Goal: Information Seeking & Learning: Learn about a topic

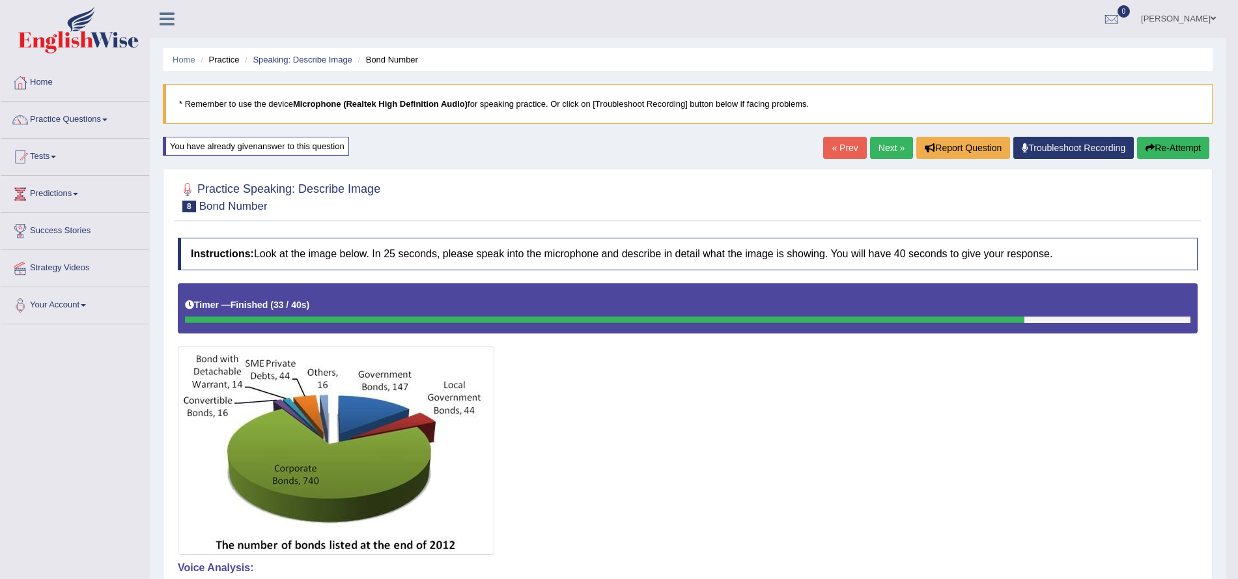
click at [898, 145] on link "Next »" at bounding box center [891, 148] width 43 height 22
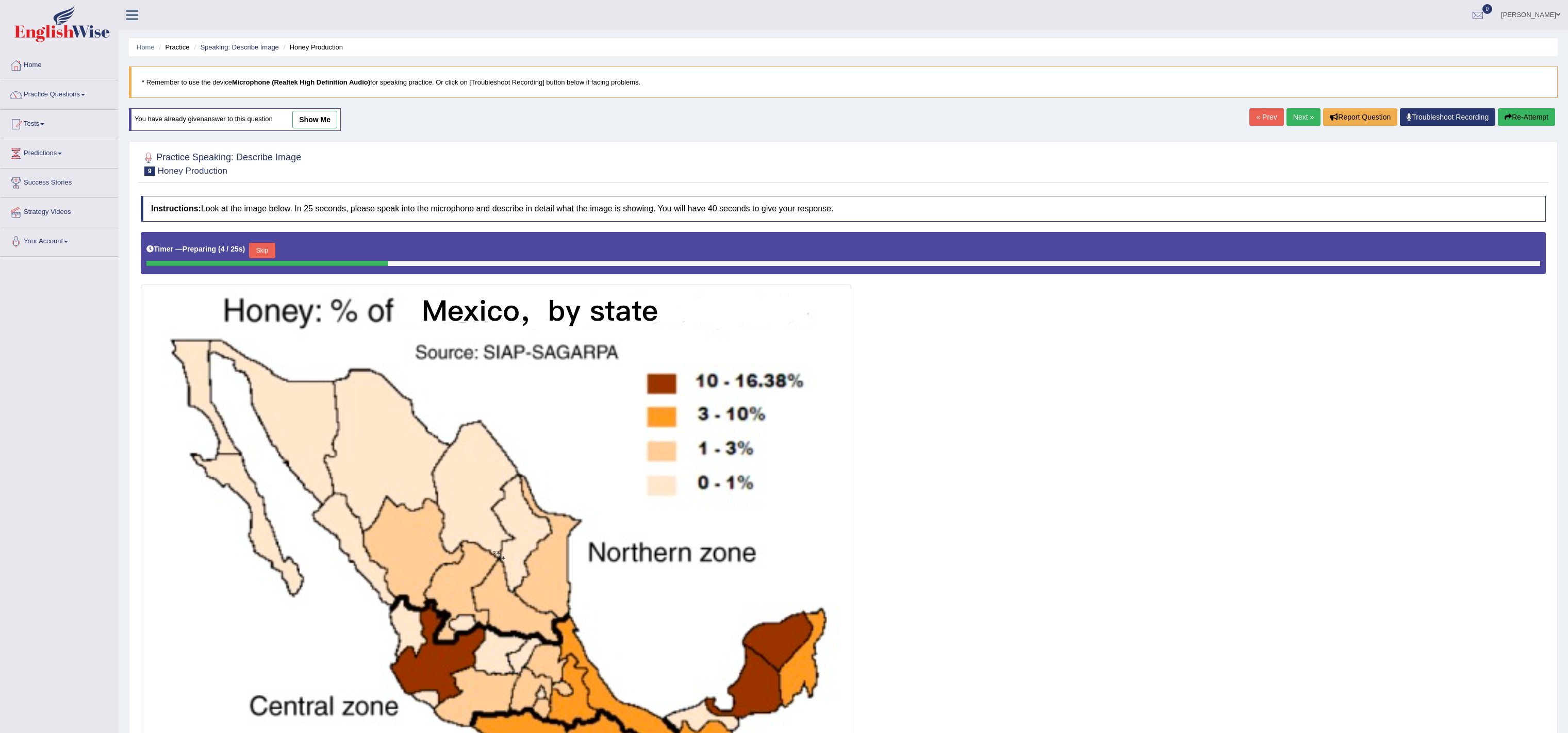
click at [759, 462] on img at bounding box center [496, 553] width 706 height 531
click at [1166, 253] on div at bounding box center [843, 526] width 1405 height 588
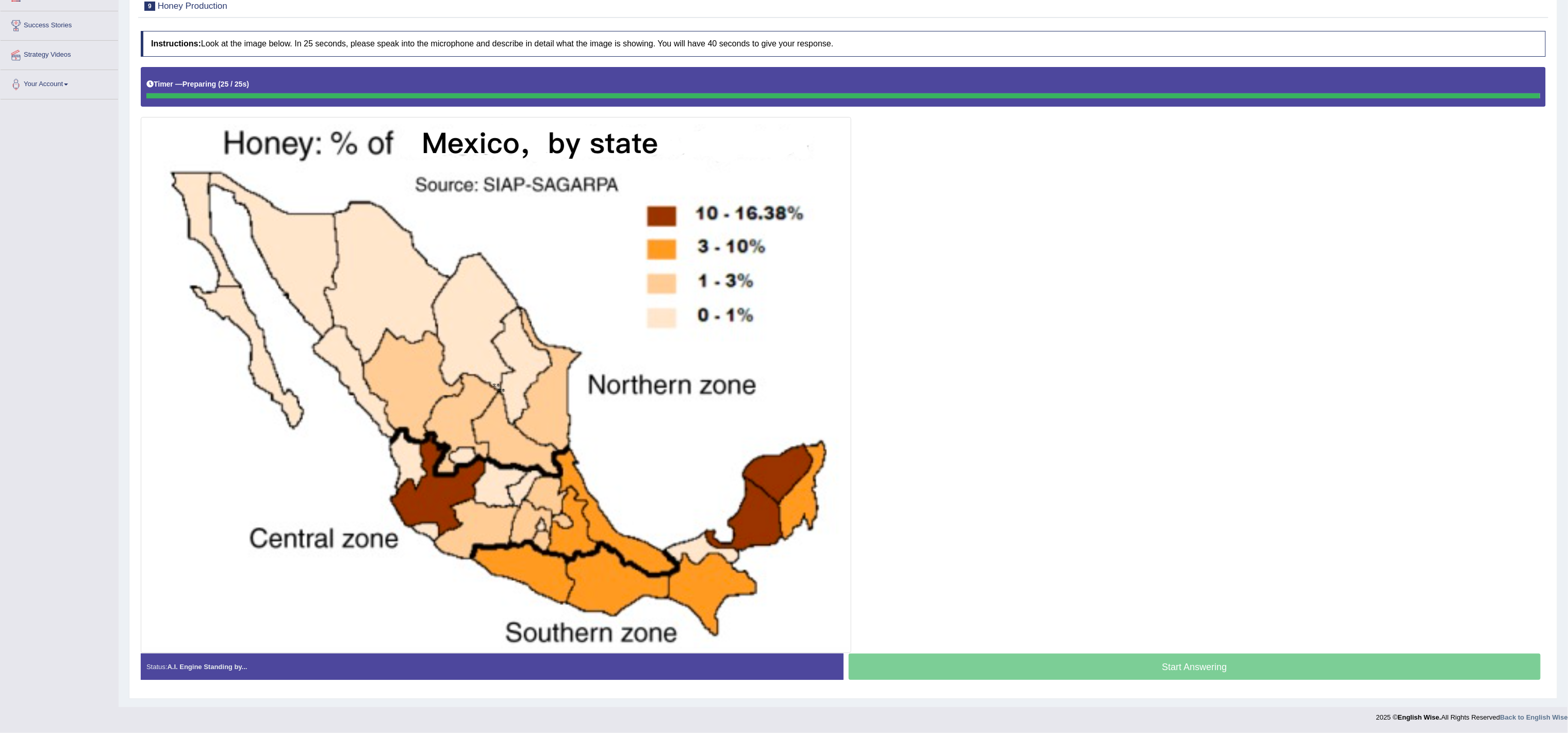
scroll to position [162, 0]
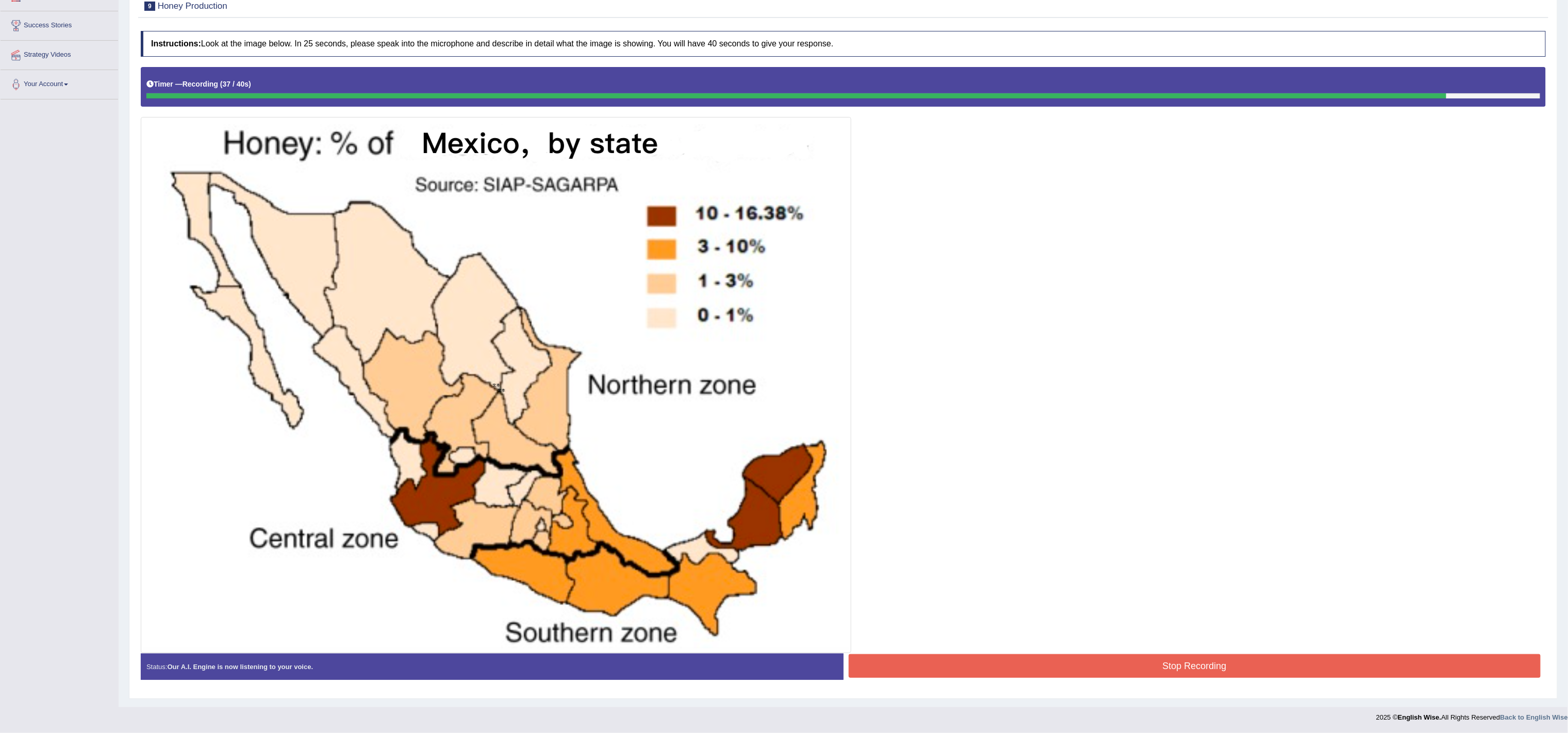
click at [1113, 660] on button "Stop Recording" at bounding box center [1195, 666] width 692 height 24
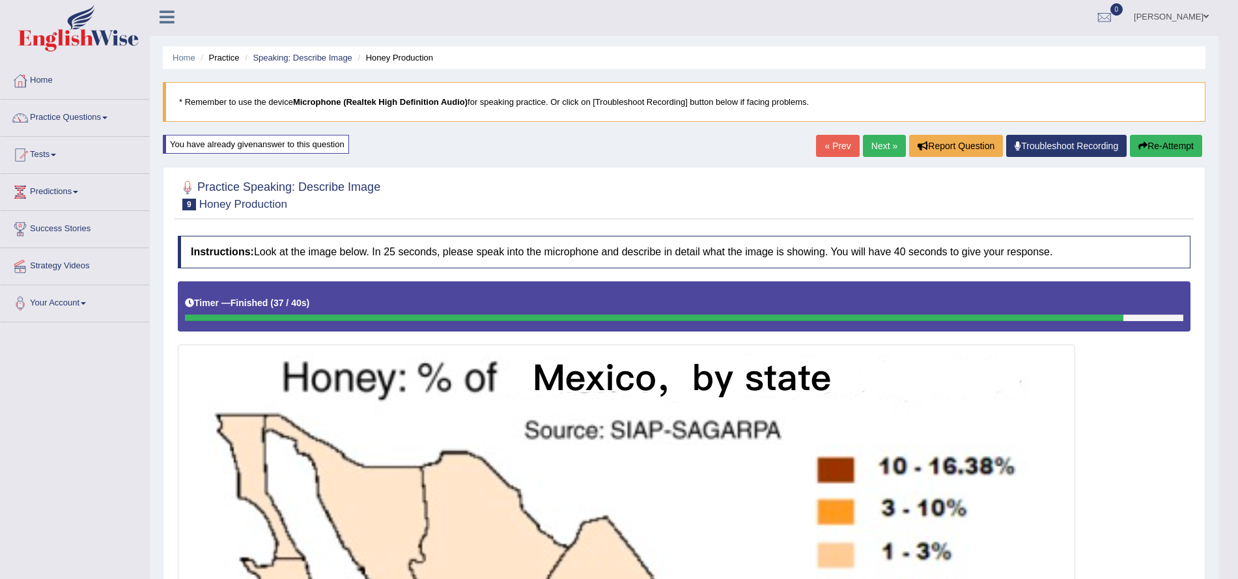
scroll to position [0, 0]
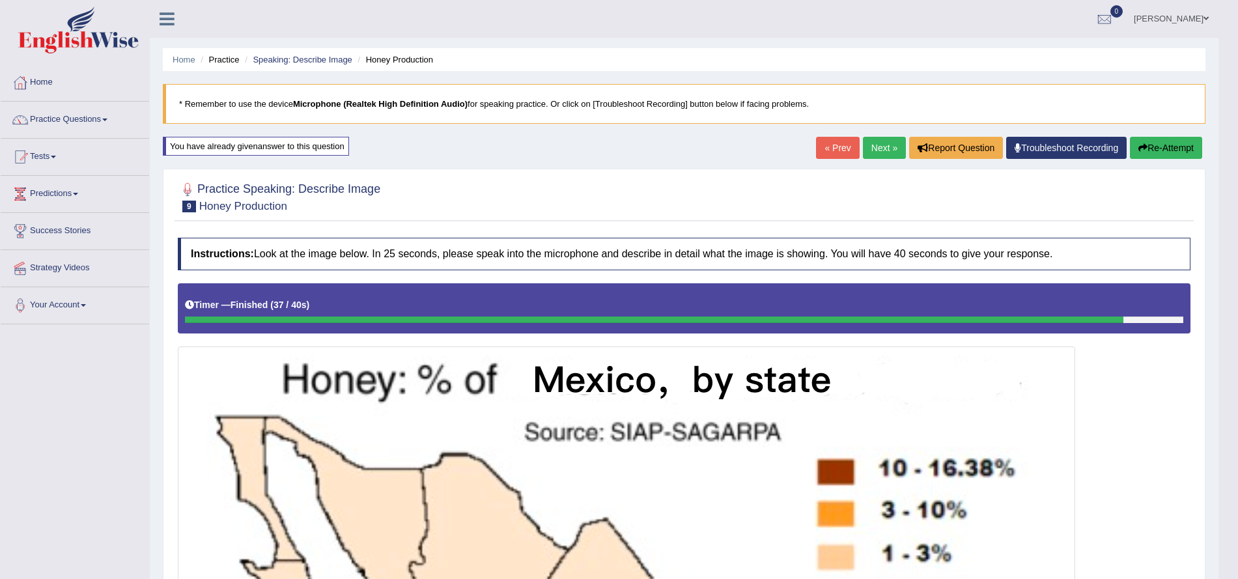
click at [220, 150] on div "You have already given answer to this question" at bounding box center [256, 146] width 186 height 19
click at [237, 146] on div "You have already given answer to this question" at bounding box center [256, 146] width 186 height 19
click at [322, 156] on div "You have already given answer to this question" at bounding box center [257, 153] width 188 height 32
click at [337, 151] on div "You have already given answer to this question" at bounding box center [256, 146] width 186 height 19
click at [1154, 150] on button "Re-Attempt" at bounding box center [1166, 148] width 72 height 22
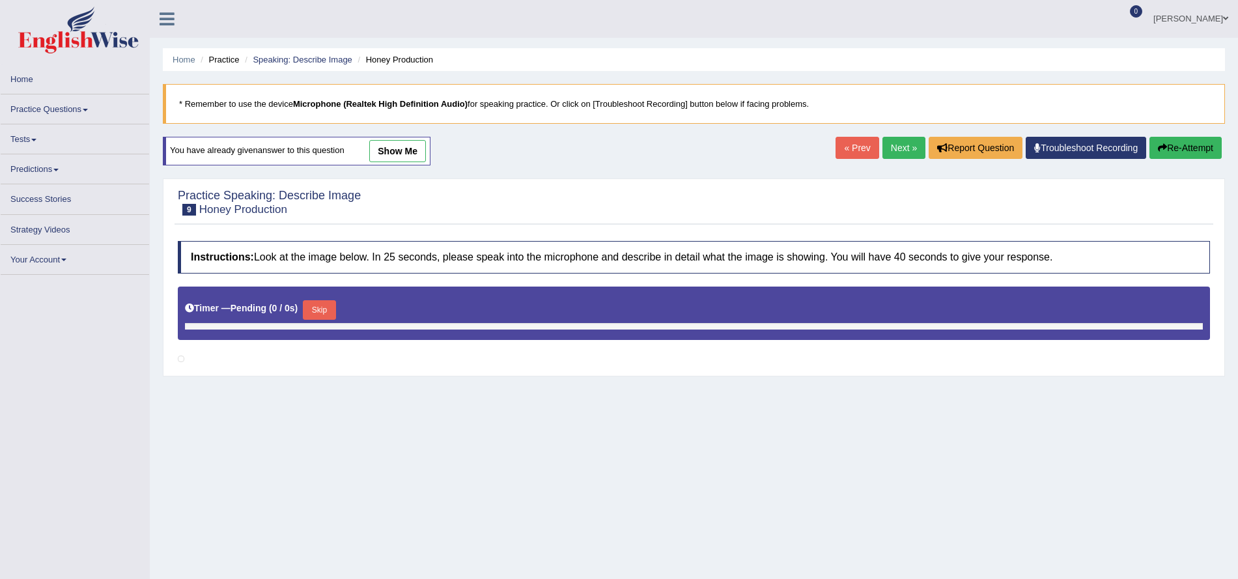
click at [418, 144] on link "show me" at bounding box center [397, 151] width 57 height 22
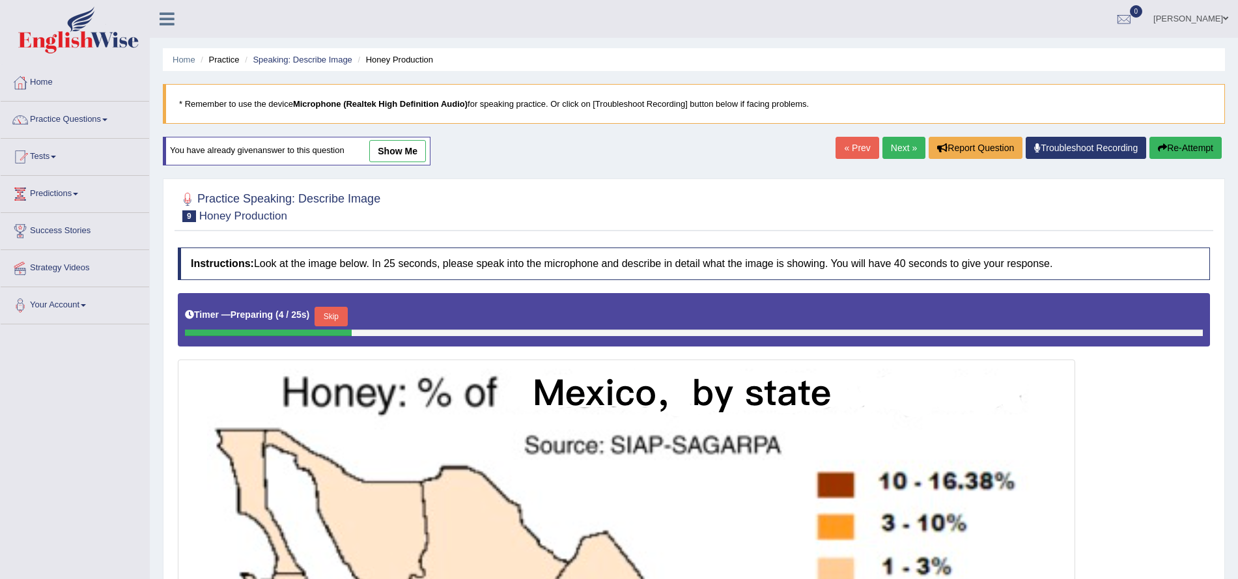
click at [391, 152] on link "show me" at bounding box center [397, 151] width 57 height 22
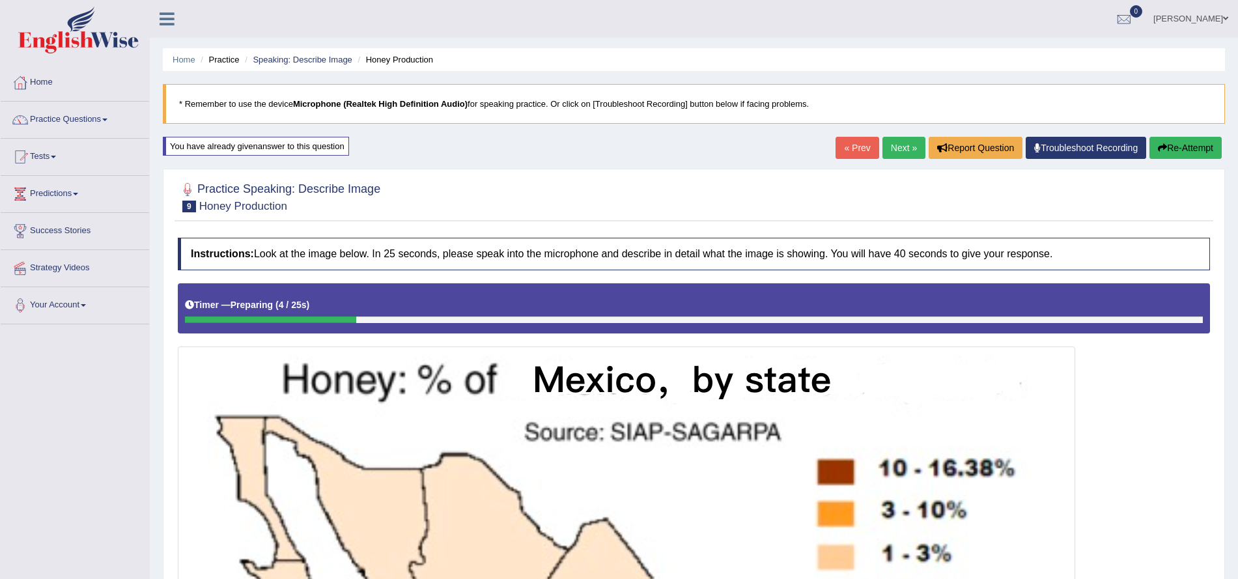
click at [294, 144] on div "You have already given answer to this question" at bounding box center [256, 146] width 186 height 19
click at [199, 150] on div "You have already given answer to this question" at bounding box center [256, 146] width 186 height 19
click at [211, 141] on div "You have already given answer to this question" at bounding box center [256, 146] width 186 height 19
click at [911, 141] on link "Next »" at bounding box center [903, 148] width 43 height 22
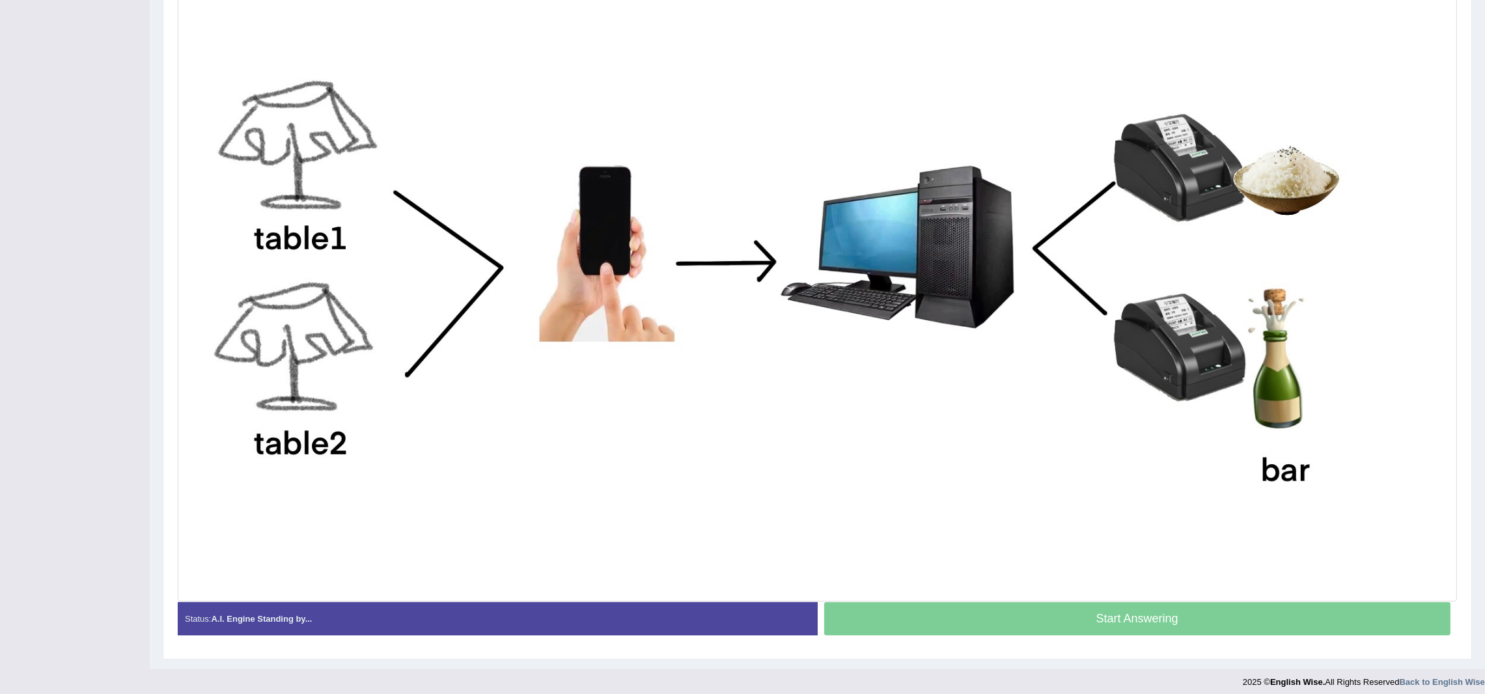
scroll to position [421, 0]
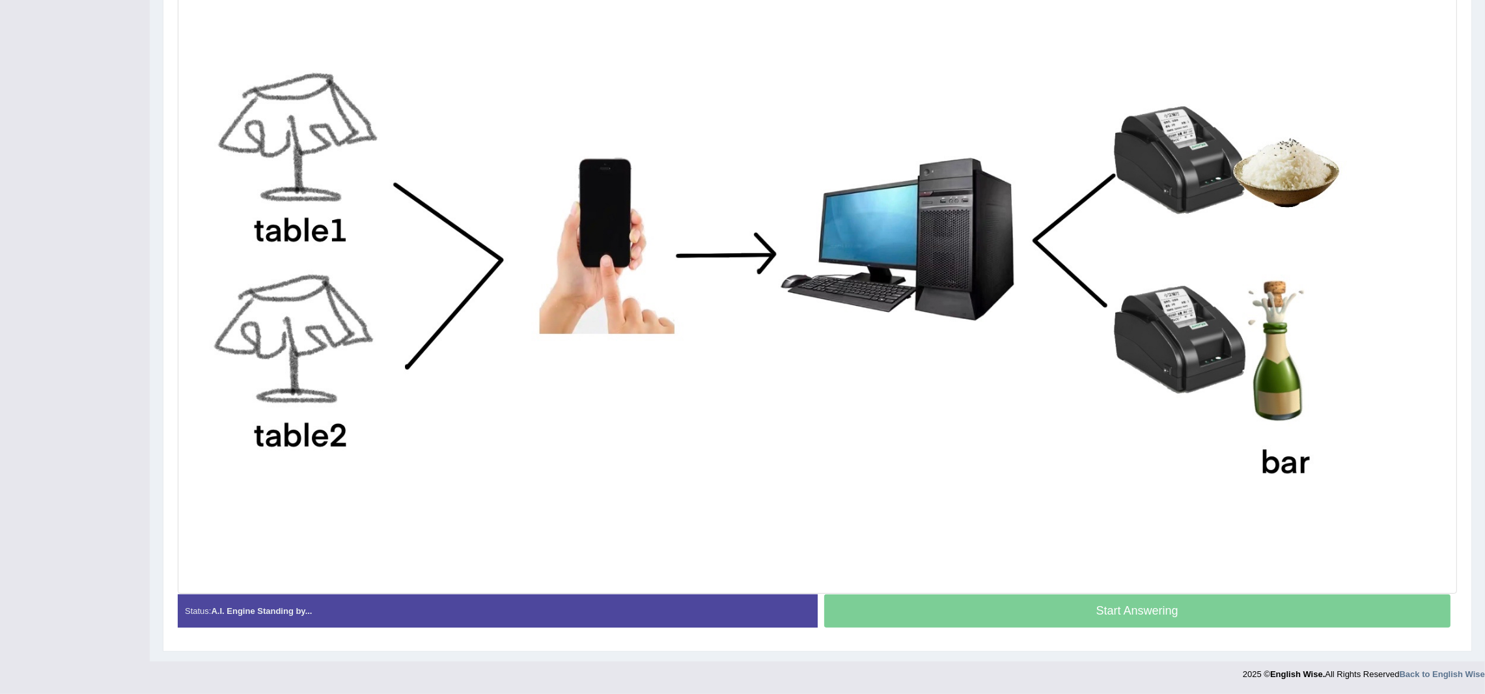
click at [818, 450] on img at bounding box center [817, 267] width 1273 height 648
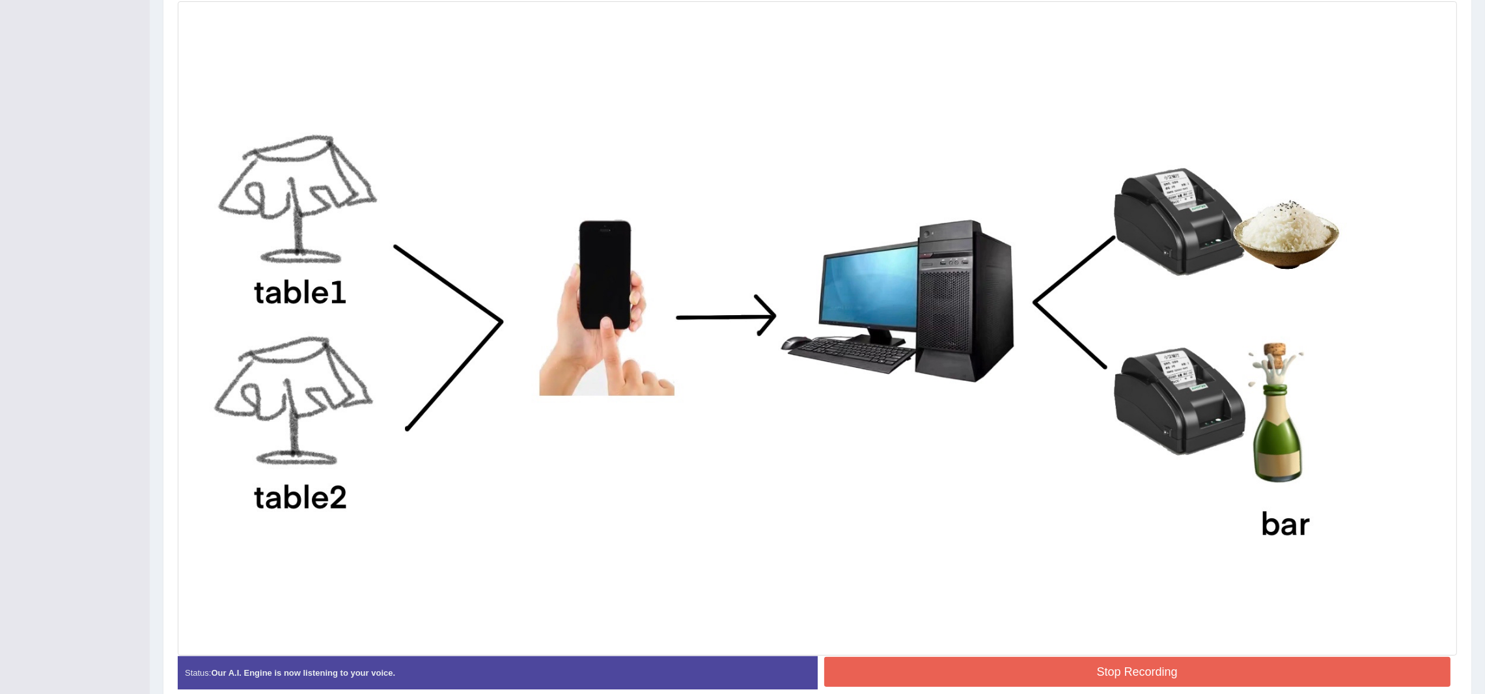
scroll to position [408, 0]
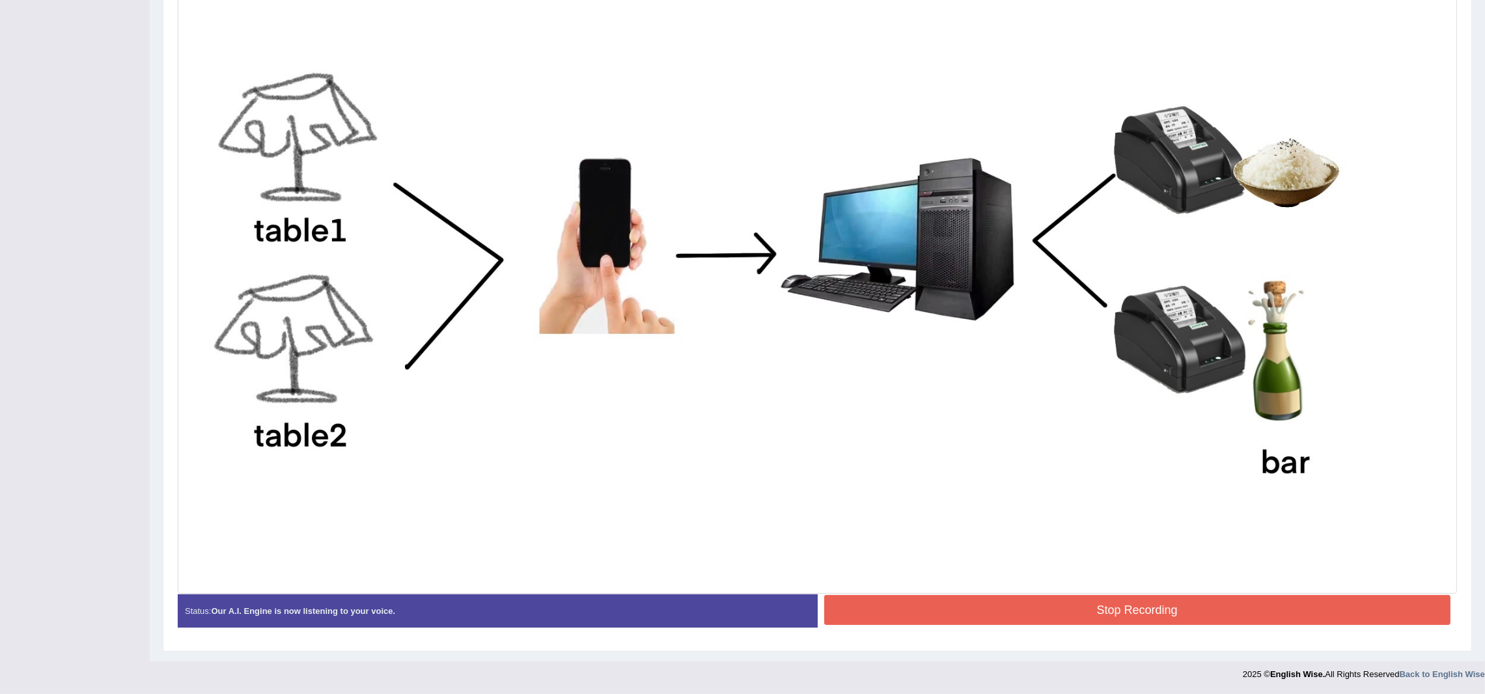
click at [1096, 578] on button "Stop Recording" at bounding box center [1137, 610] width 627 height 30
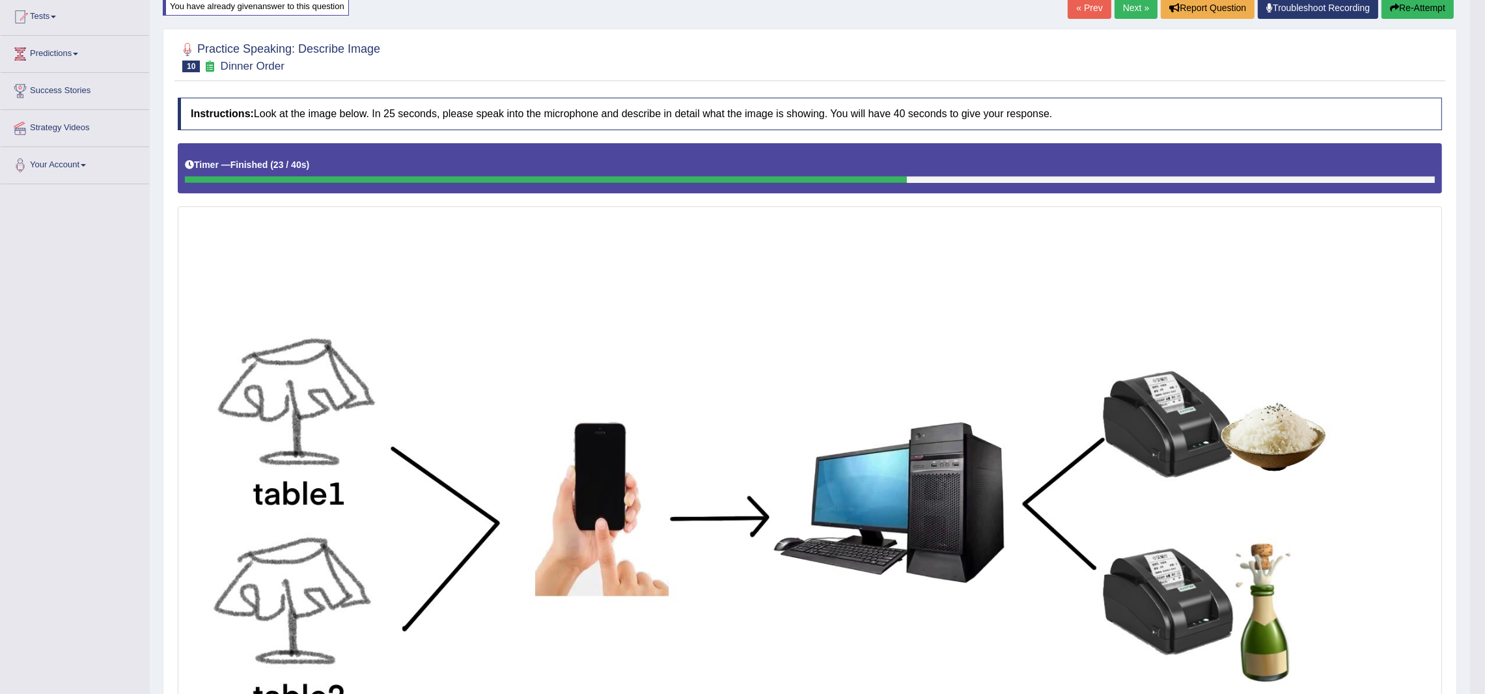
scroll to position [0, 0]
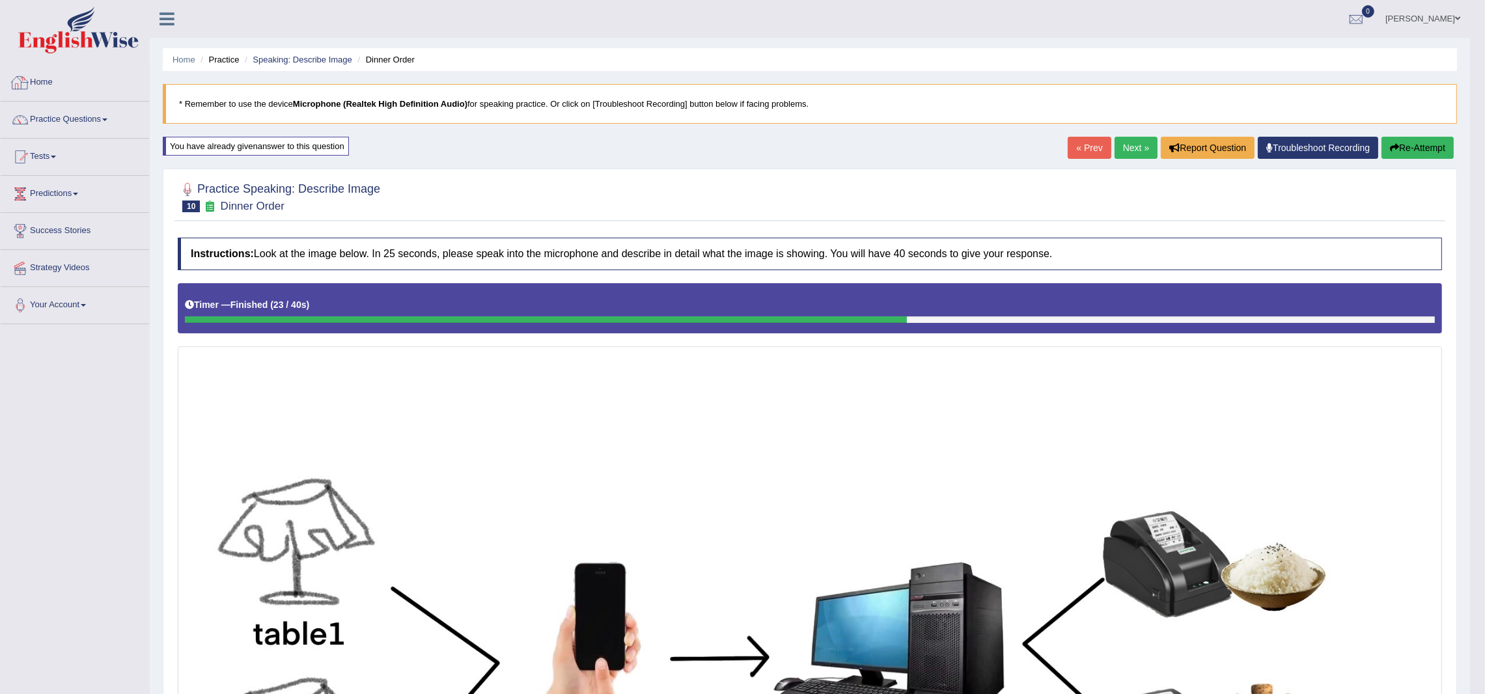
click at [83, 85] on link "Home" at bounding box center [75, 80] width 148 height 33
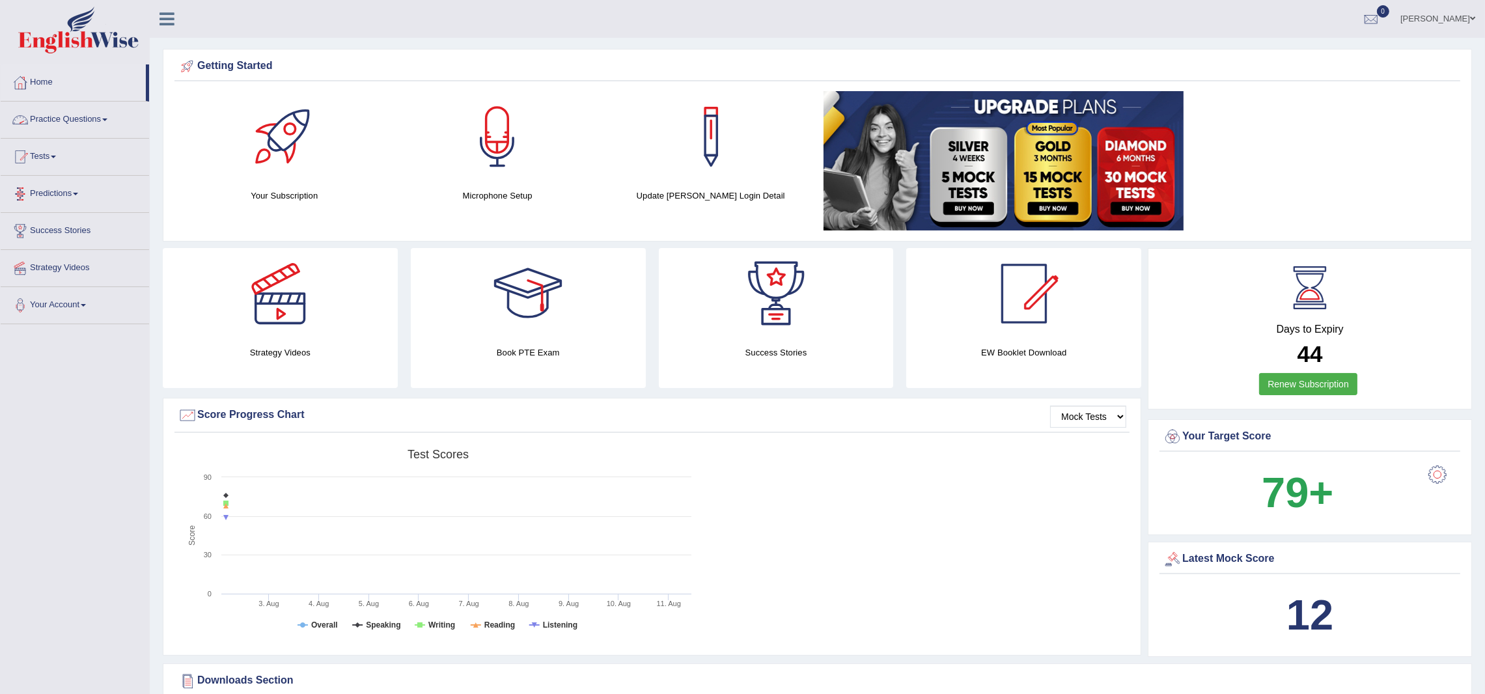
click at [49, 124] on link "Practice Questions" at bounding box center [75, 118] width 148 height 33
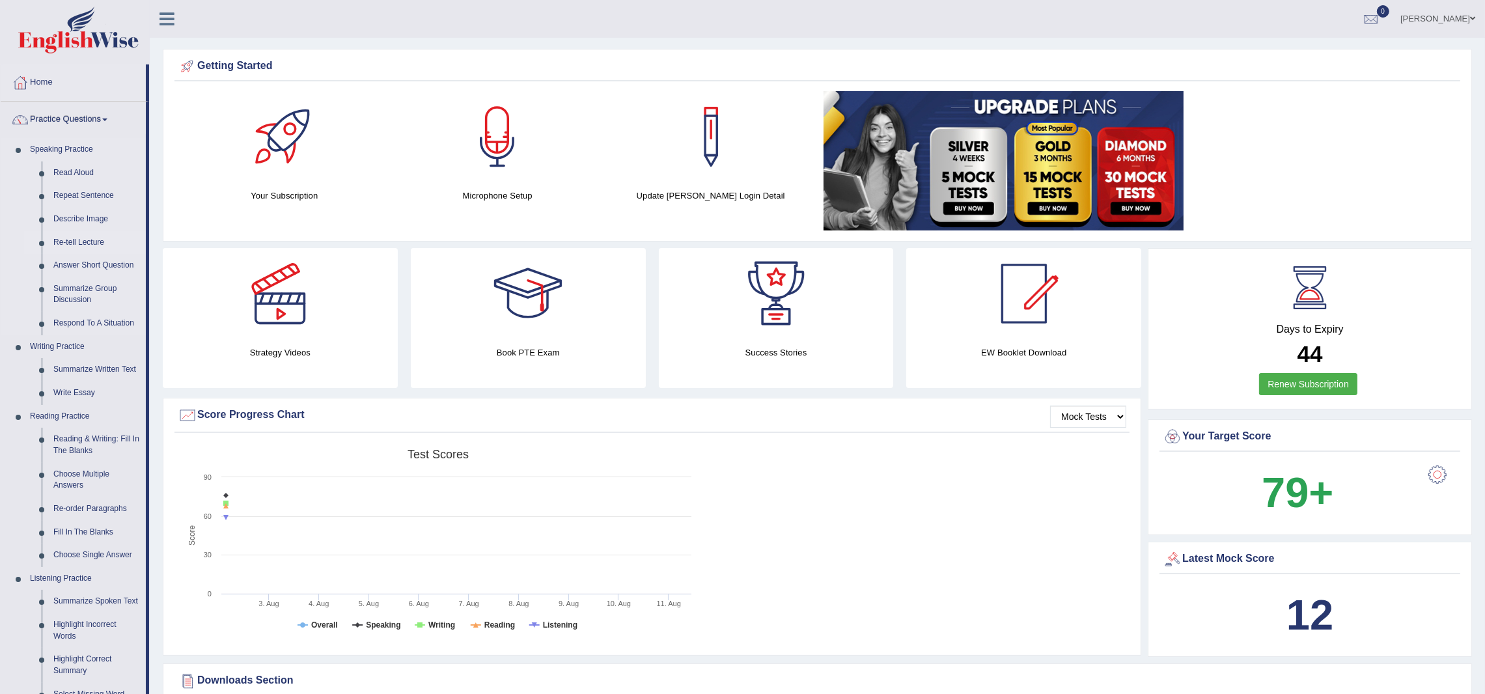
click at [92, 240] on link "Re-tell Lecture" at bounding box center [97, 242] width 98 height 23
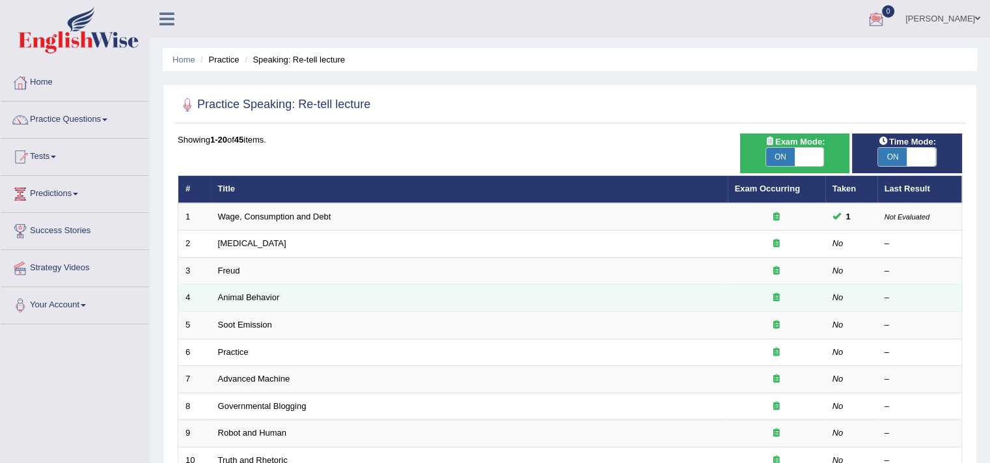
drag, startPoint x: 1448, startPoint y: 1, endPoint x: 376, endPoint y: 294, distance: 1111.3
click at [376, 294] on td "Animal Behavior" at bounding box center [469, 297] width 517 height 27
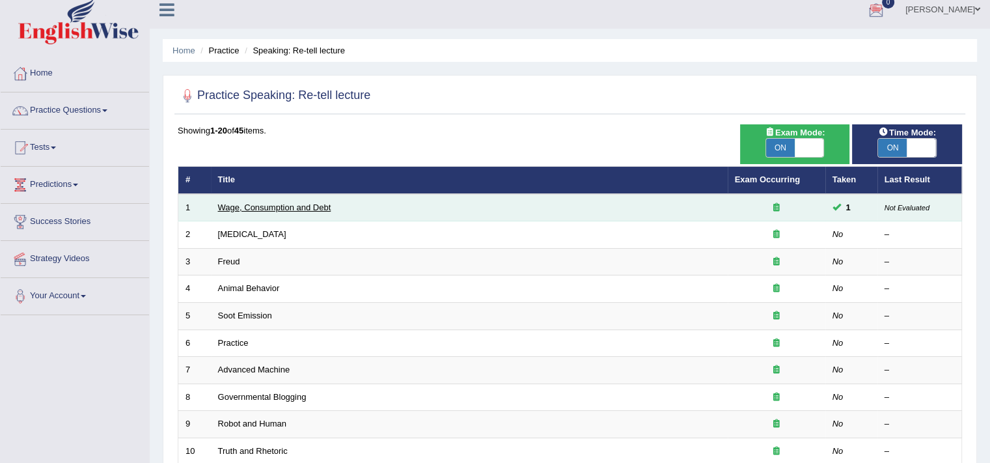
scroll to position [10, 0]
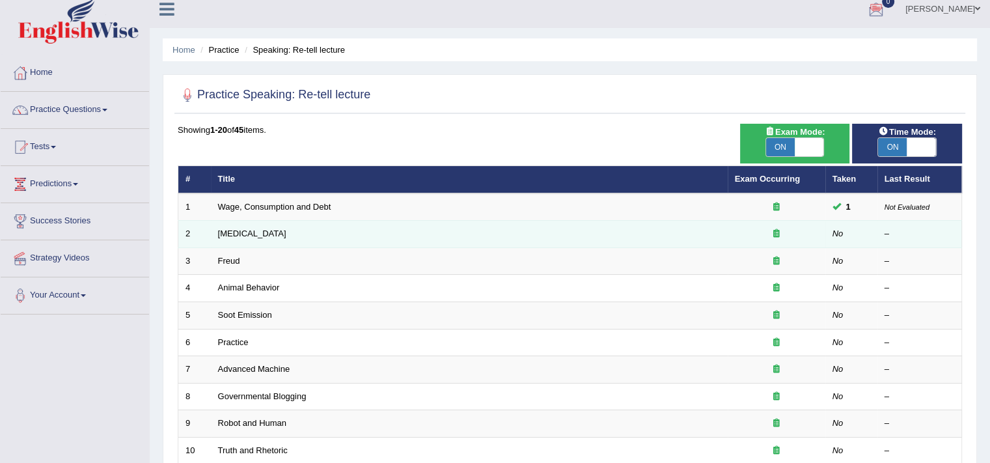
click at [242, 226] on td "Language Disorder" at bounding box center [469, 234] width 517 height 27
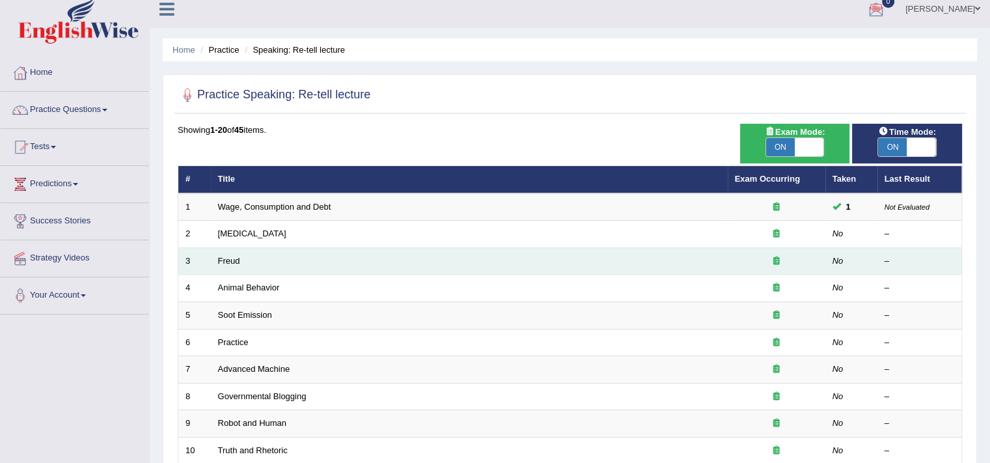
click at [245, 247] on td "Freud" at bounding box center [469, 260] width 517 height 27
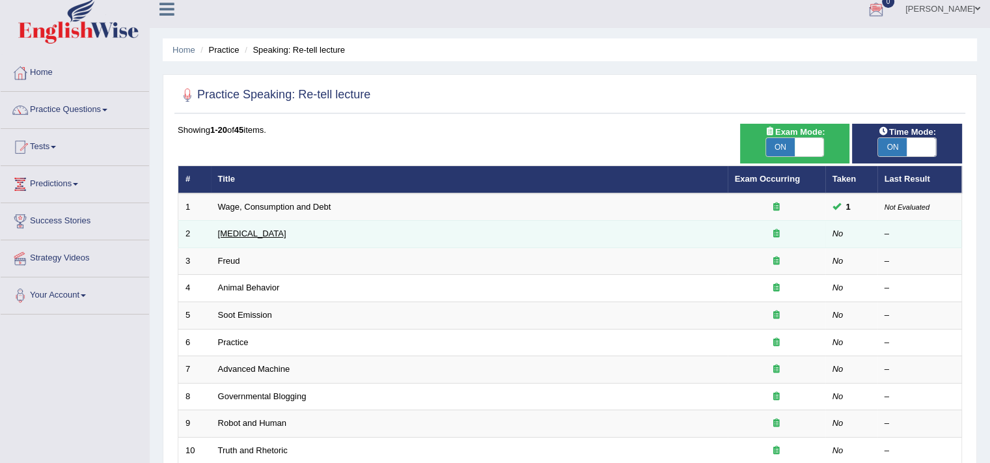
click at [243, 230] on link "Language Disorder" at bounding box center [252, 234] width 68 height 10
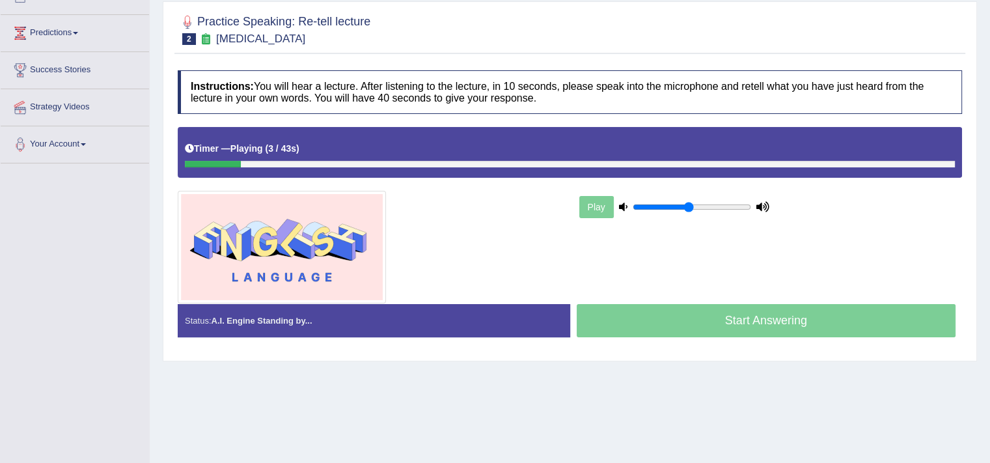
click at [687, 210] on input "range" at bounding box center [692, 207] width 118 height 10
click at [699, 204] on input "range" at bounding box center [692, 207] width 118 height 10
type input "0.7"
click at [714, 202] on input "range" at bounding box center [692, 207] width 118 height 10
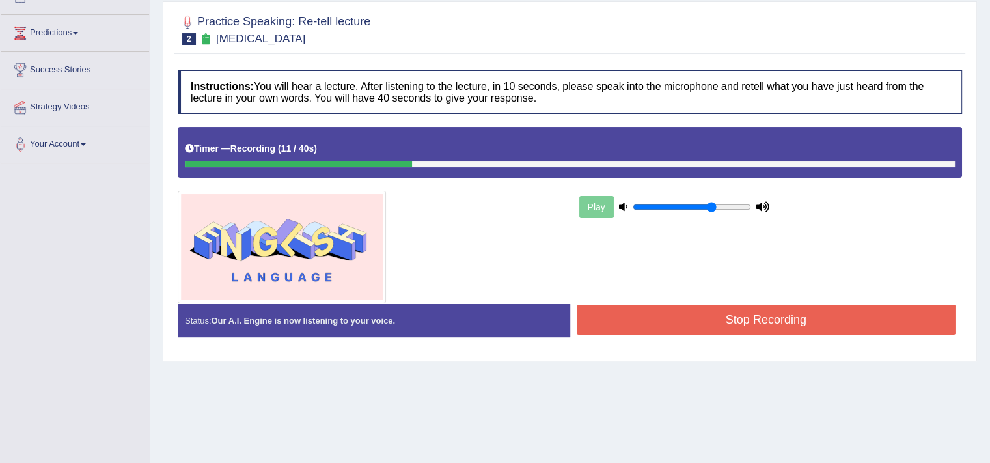
click at [758, 303] on div "Created with Highcharts 7.1.2 Great Too slow Too fast Time Speech pace meter: 0…" at bounding box center [769, 303] width 399 height 1
click at [760, 320] on button "Stop Recording" at bounding box center [767, 320] width 380 height 30
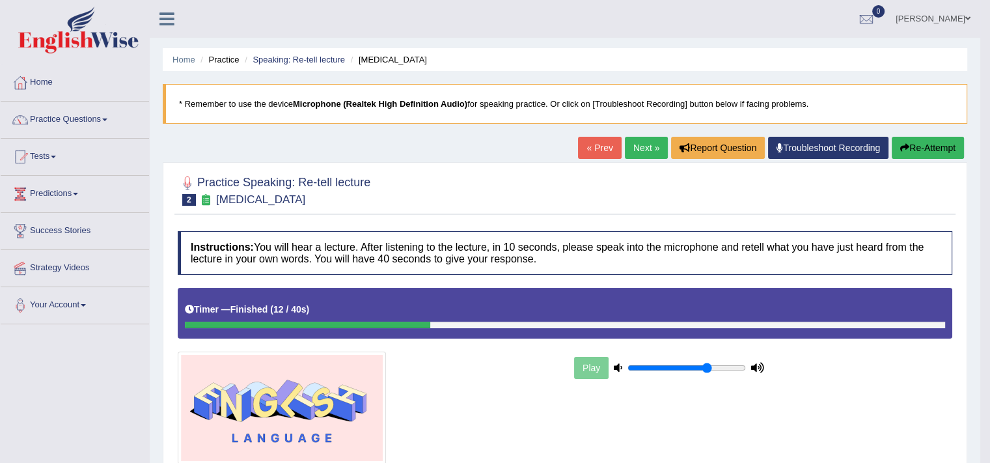
click at [917, 153] on button "Re-Attempt" at bounding box center [928, 148] width 72 height 22
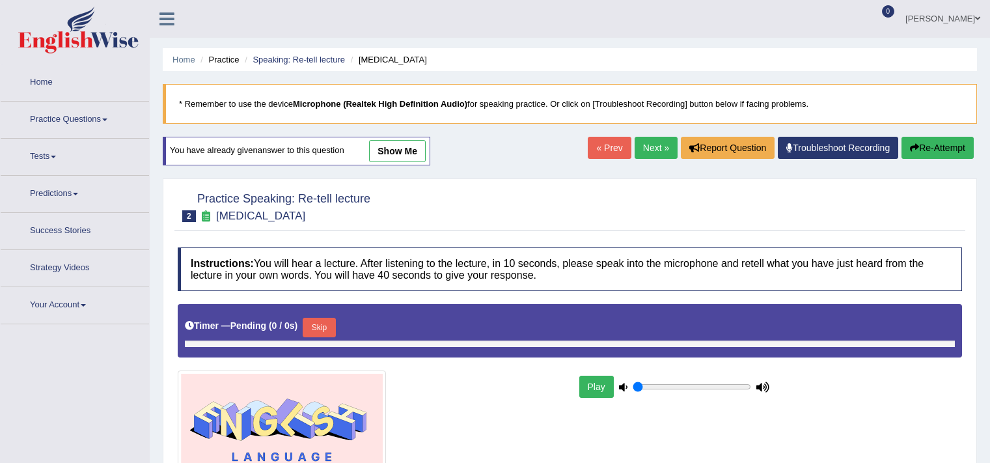
type input "0.7"
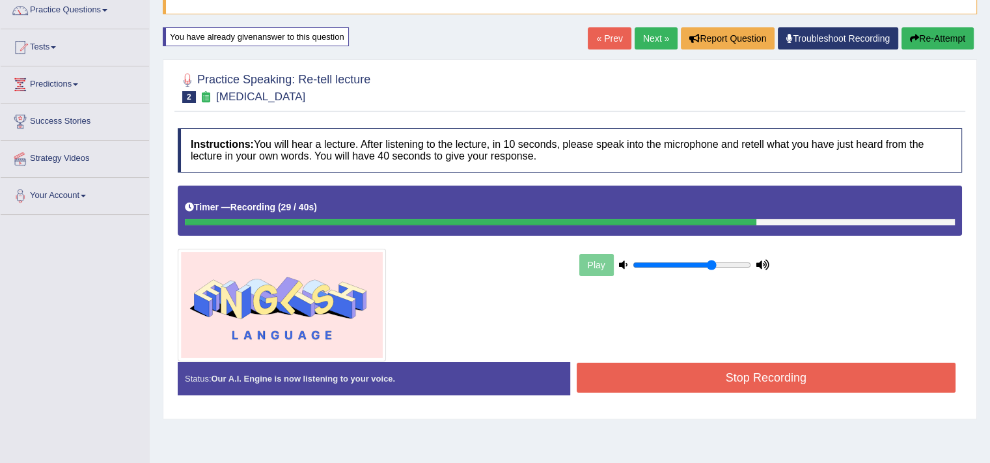
scroll to position [221, 0]
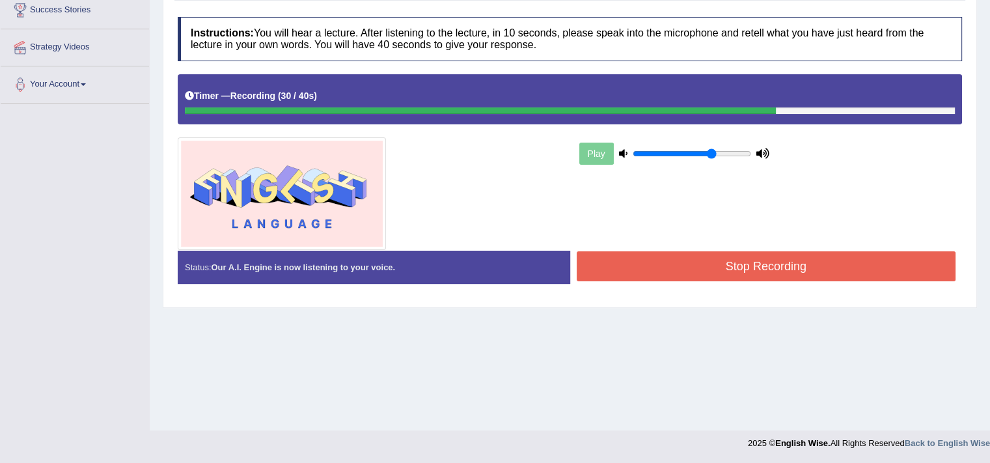
click at [729, 263] on button "Stop Recording" at bounding box center [767, 266] width 380 height 30
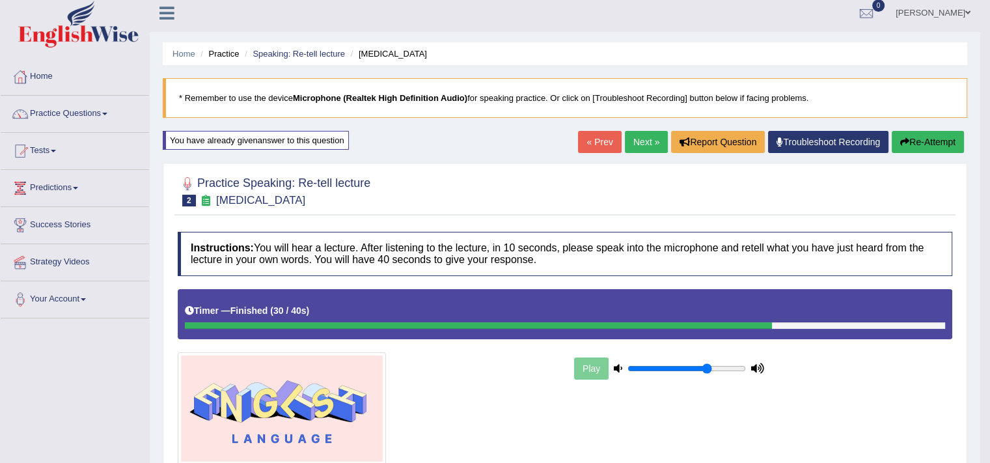
scroll to position [0, 0]
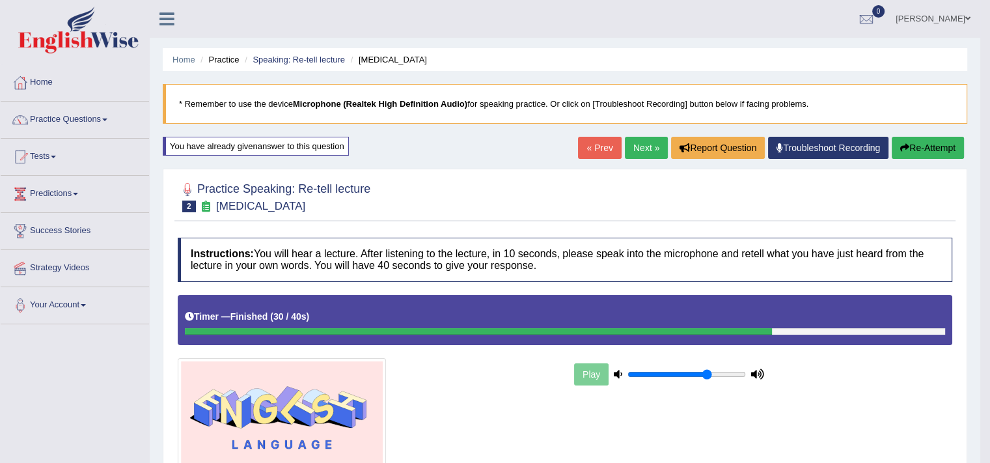
click at [639, 148] on link "Next »" at bounding box center [646, 148] width 43 height 22
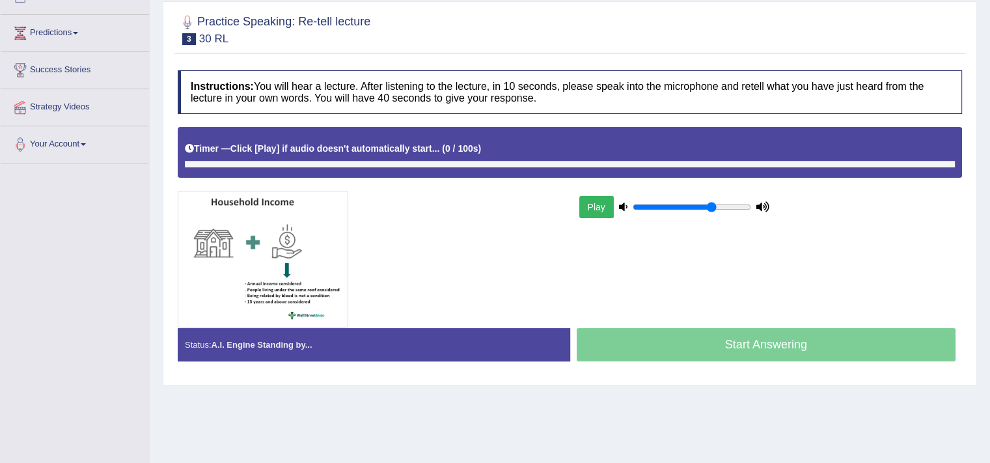
click at [725, 213] on div "Play" at bounding box center [674, 207] width 195 height 33
click at [727, 206] on input "range" at bounding box center [692, 207] width 118 height 10
type input "0.9"
click at [734, 205] on input "range" at bounding box center [692, 207] width 118 height 10
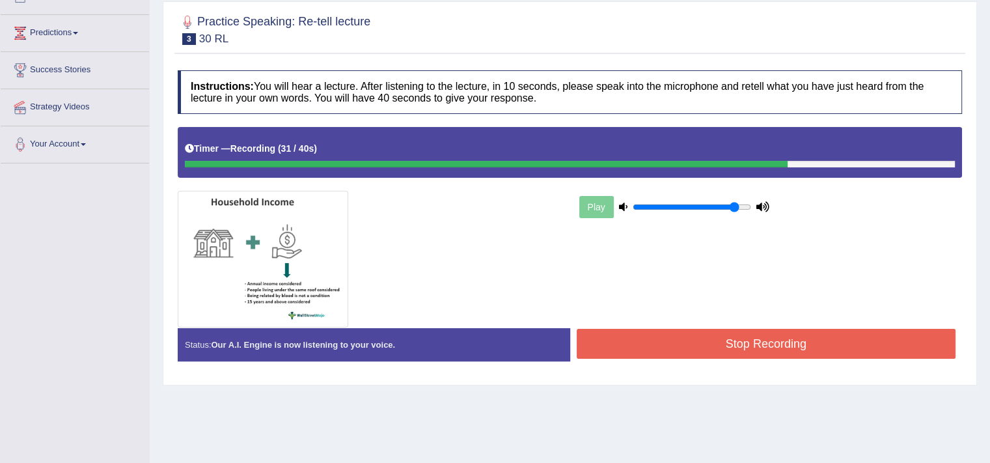
click at [804, 354] on button "Stop Recording" at bounding box center [767, 344] width 380 height 30
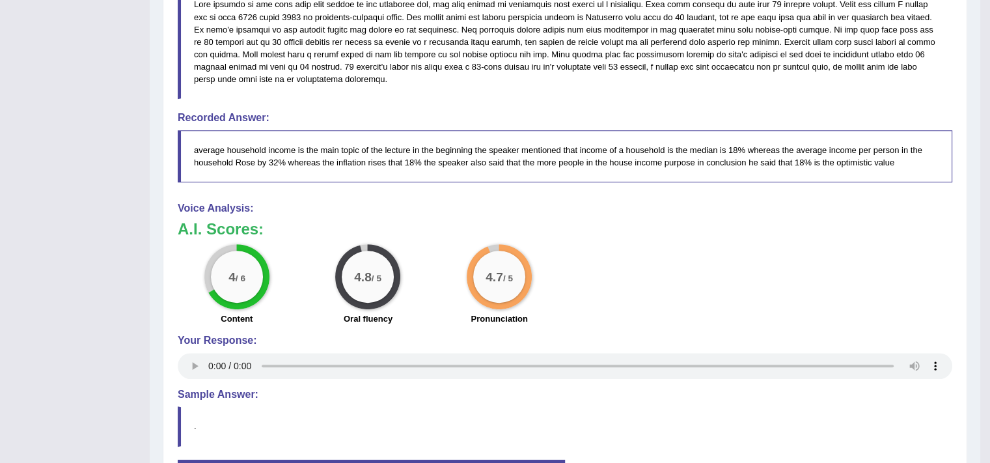
scroll to position [536, 0]
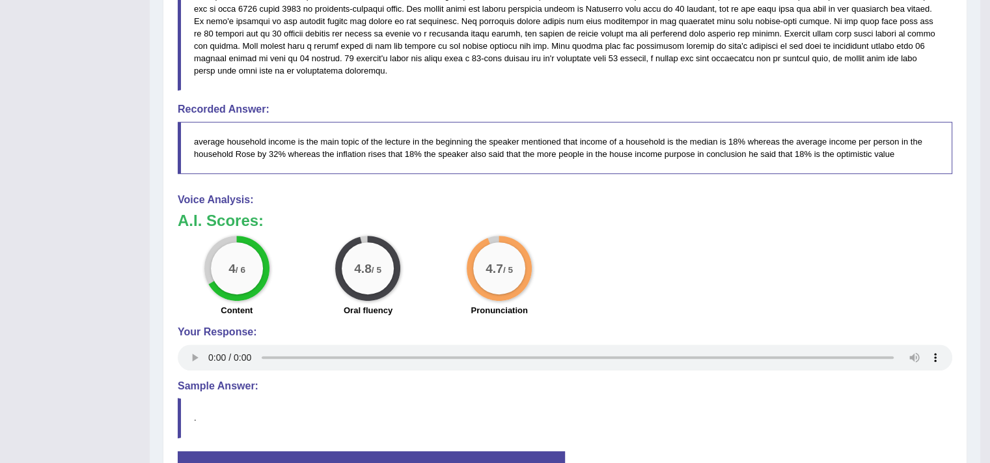
click at [695, 257] on div "4 / 6 Content 4.8 / 5 Oral fluency 4.7 / 5 Pronunciation" at bounding box center [565, 278] width 788 height 84
